Goal: Task Accomplishment & Management: Manage account settings

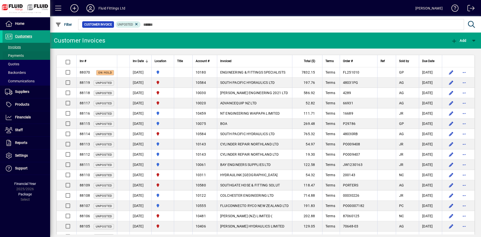
click at [37, 55] on span at bounding box center [27, 56] width 48 height 12
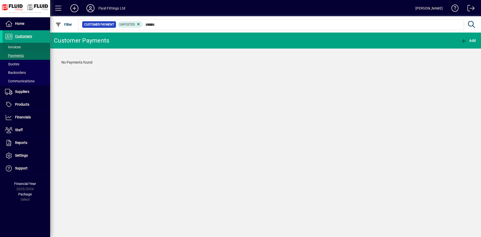
click at [36, 47] on span at bounding box center [27, 47] width 48 height 12
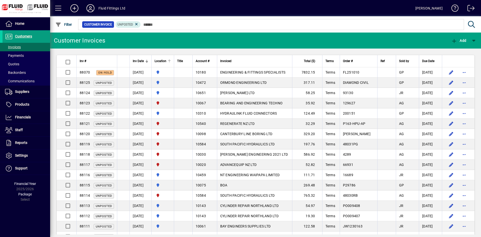
click at [171, 61] on div at bounding box center [170, 61] width 2 height 2
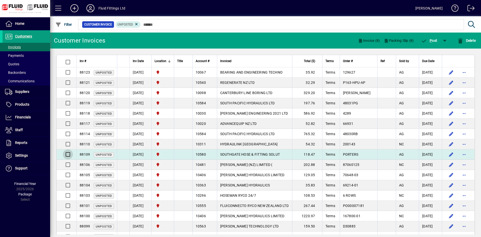
click at [68, 151] on div at bounding box center [67, 155] width 12 height 12
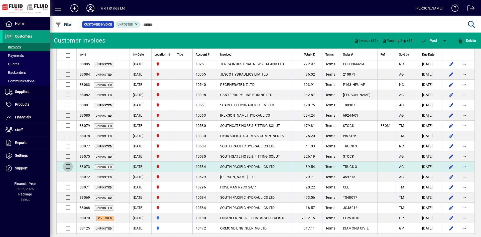
scroll to position [256, 0]
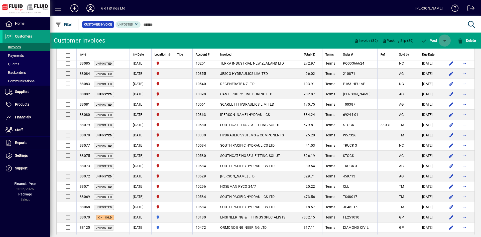
click at [442, 36] on span "button" at bounding box center [445, 41] width 12 height 12
click at [438, 52] on span "P ost & Email" at bounding box center [430, 54] width 30 height 4
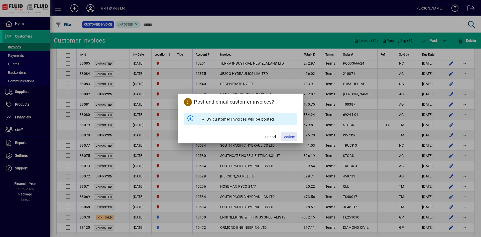
click at [283, 138] on span "Confirm" at bounding box center [289, 137] width 13 height 5
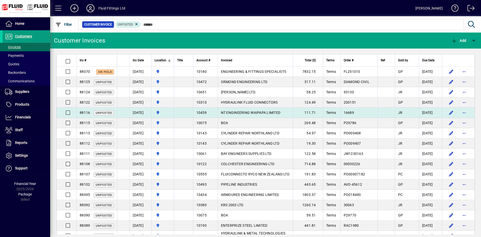
scroll to position [0, 0]
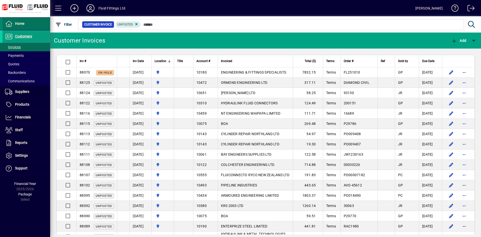
click at [33, 22] on span at bounding box center [27, 24] width 48 height 12
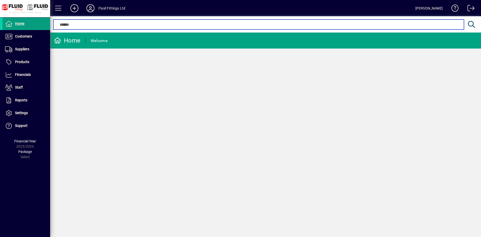
click at [254, 24] on input "text" at bounding box center [258, 25] width 403 height 6
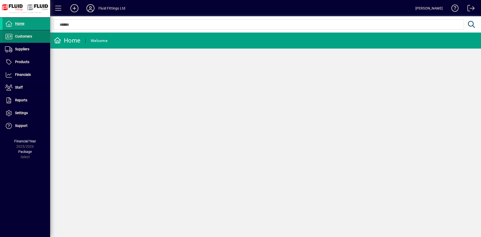
click at [30, 35] on span "Customers" at bounding box center [23, 36] width 17 height 4
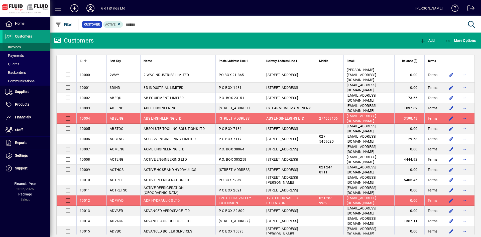
click at [33, 46] on span at bounding box center [27, 47] width 48 height 12
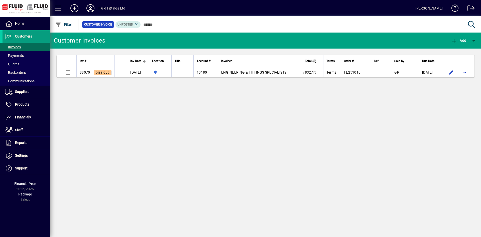
click at [180, 22] on div at bounding box center [292, 19] width 431 height 6
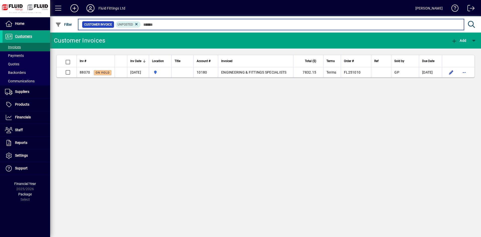
click at [182, 25] on input "text" at bounding box center [300, 24] width 319 height 7
drag, startPoint x: 331, startPoint y: 25, endPoint x: 424, endPoint y: 26, distance: 92.7
click at [333, 25] on input "text" at bounding box center [300, 24] width 319 height 7
click at [449, 26] on input "text" at bounding box center [300, 24] width 319 height 7
drag, startPoint x: 383, startPoint y: 27, endPoint x: 349, endPoint y: 27, distance: 34.3
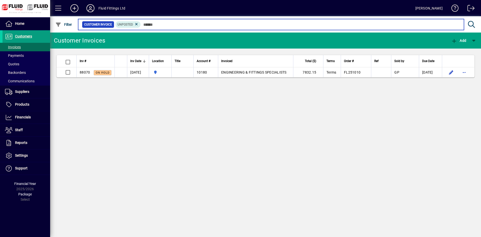
click at [379, 27] on input "text" at bounding box center [300, 24] width 319 height 7
drag, startPoint x: 303, startPoint y: 26, endPoint x: 289, endPoint y: 24, distance: 14.9
click at [296, 26] on input "text" at bounding box center [300, 24] width 319 height 7
drag, startPoint x: 228, startPoint y: 26, endPoint x: 220, endPoint y: 26, distance: 7.3
click at [226, 26] on input "text" at bounding box center [300, 24] width 319 height 7
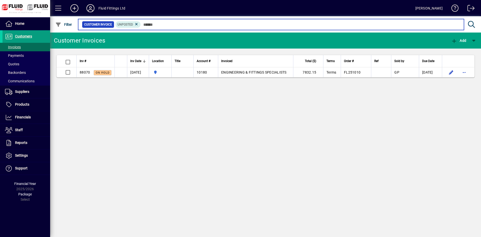
click at [196, 26] on input "text" at bounding box center [300, 24] width 319 height 7
click at [159, 25] on input "text" at bounding box center [300, 24] width 319 height 7
click at [243, 25] on input "text" at bounding box center [300, 24] width 319 height 7
click at [282, 25] on input "text" at bounding box center [300, 24] width 319 height 7
drag, startPoint x: 331, startPoint y: 24, endPoint x: 416, endPoint y: 24, distance: 84.4
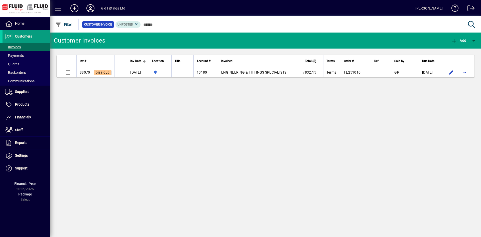
click at [335, 24] on input "text" at bounding box center [300, 24] width 319 height 7
click at [418, 24] on input "text" at bounding box center [300, 24] width 319 height 7
click at [453, 24] on input "text" at bounding box center [300, 24] width 319 height 7
click at [407, 23] on input "text" at bounding box center [300, 24] width 319 height 7
click at [339, 25] on input "text" at bounding box center [300, 24] width 319 height 7
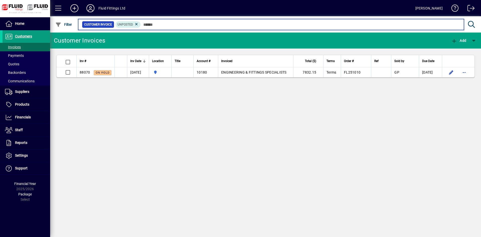
drag, startPoint x: 266, startPoint y: 28, endPoint x: 219, endPoint y: 28, distance: 46.4
click at [263, 28] on input "text" at bounding box center [300, 24] width 319 height 7
drag, startPoint x: 198, startPoint y: 27, endPoint x: 163, endPoint y: 27, distance: 34.6
click at [195, 27] on input "text" at bounding box center [300, 24] width 319 height 7
click at [152, 26] on input "text" at bounding box center [300, 24] width 319 height 7
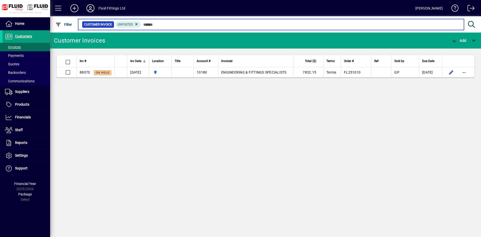
click at [237, 26] on input "text" at bounding box center [300, 24] width 319 height 7
click at [209, 23] on input "text" at bounding box center [300, 24] width 319 height 7
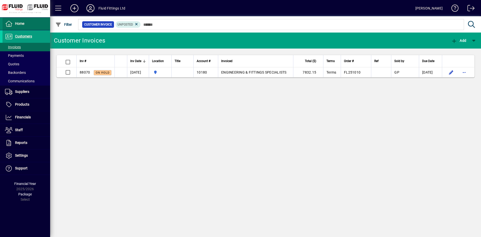
click at [34, 23] on span at bounding box center [27, 24] width 48 height 12
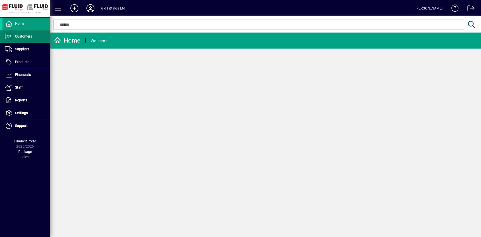
click at [38, 39] on span at bounding box center [27, 37] width 48 height 12
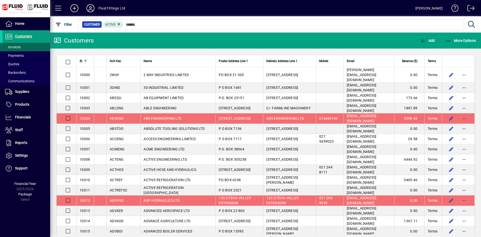
click at [38, 47] on span at bounding box center [27, 47] width 48 height 12
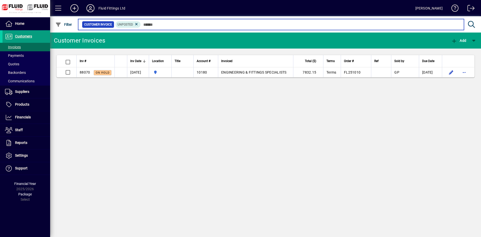
click at [191, 25] on input "text" at bounding box center [300, 24] width 319 height 7
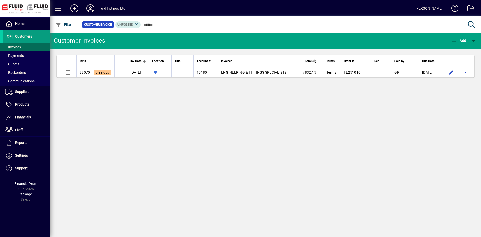
click at [89, 7] on icon at bounding box center [90, 8] width 10 height 8
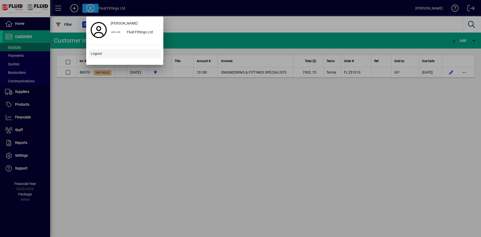
click at [125, 51] on span at bounding box center [125, 54] width 72 height 12
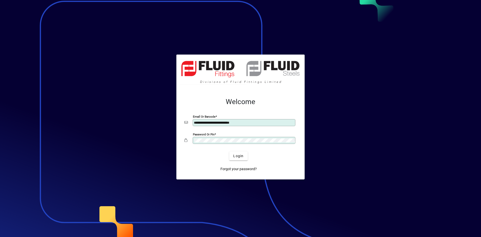
type input "**********"
